Goal: Task Accomplishment & Management: Manage account settings

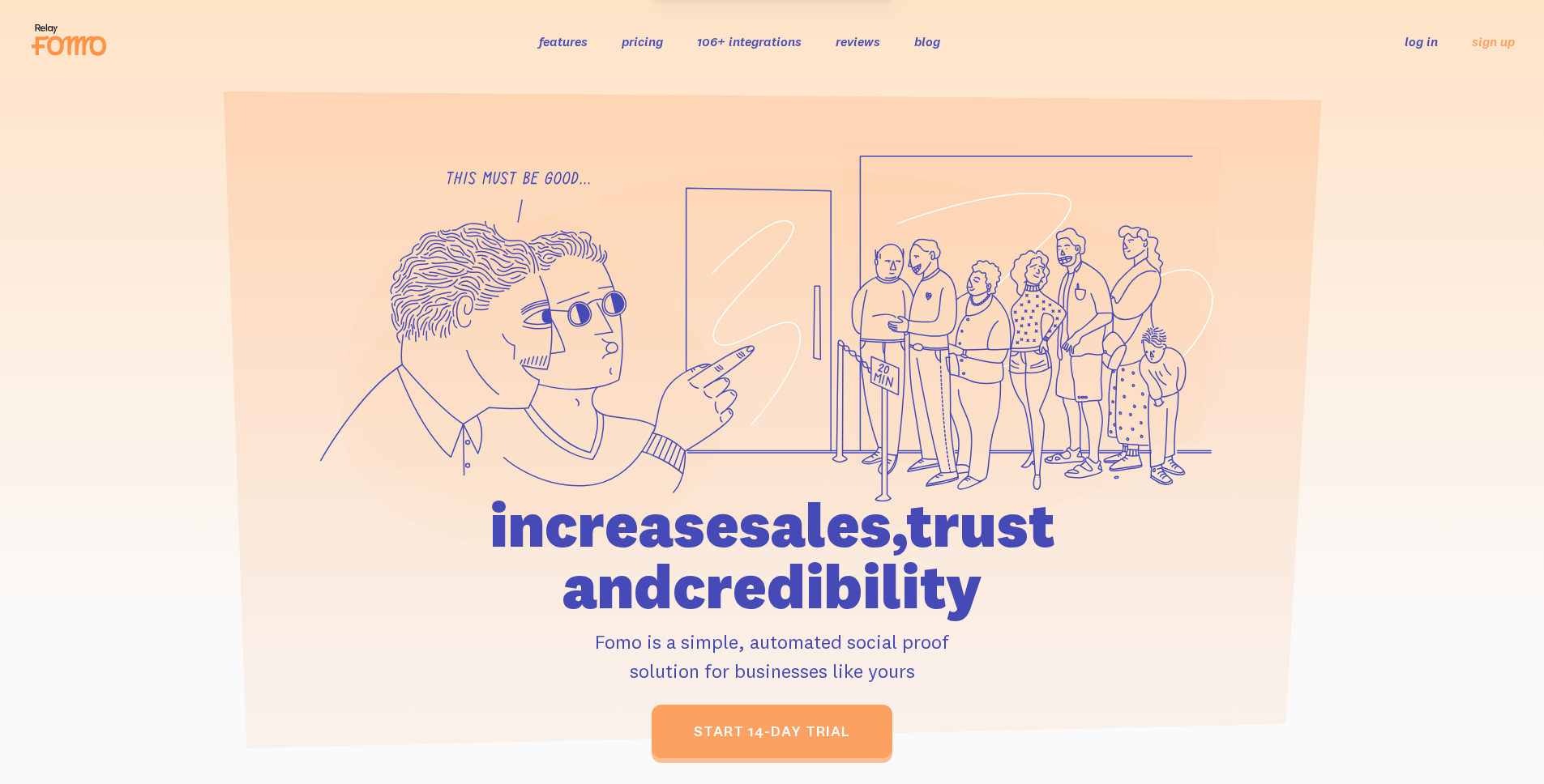
click at [1402, 46] on ul "log in sign up" at bounding box center [1450, 41] width 130 height 19
click at [1405, 46] on link "log in" at bounding box center [1422, 42] width 34 height 16
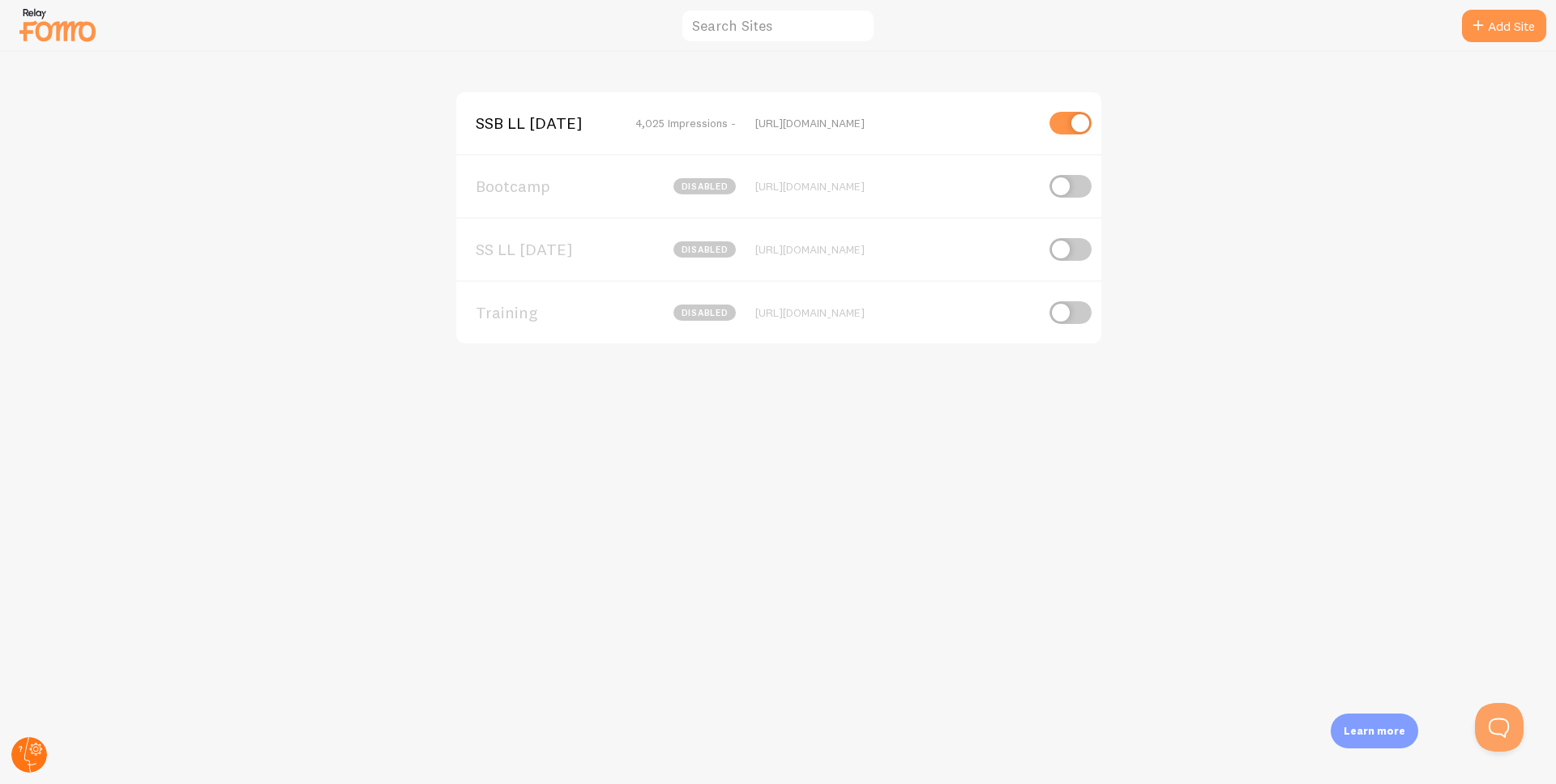
click at [28, 761] on icon at bounding box center [30, 755] width 12 height 35
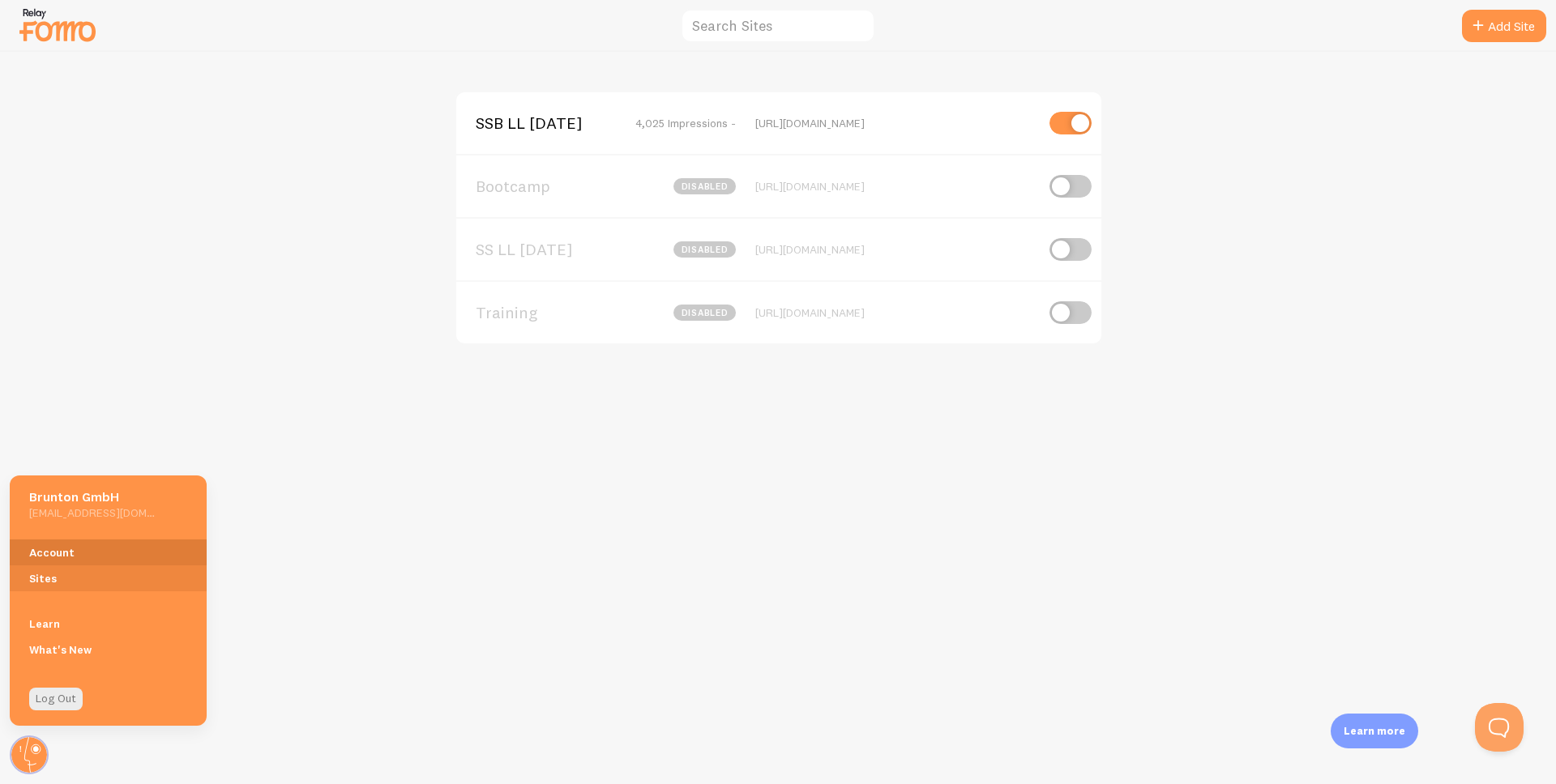
click at [83, 555] on link "Account" at bounding box center [108, 552] width 197 height 26
